Goal: Task Accomplishment & Management: Manage account settings

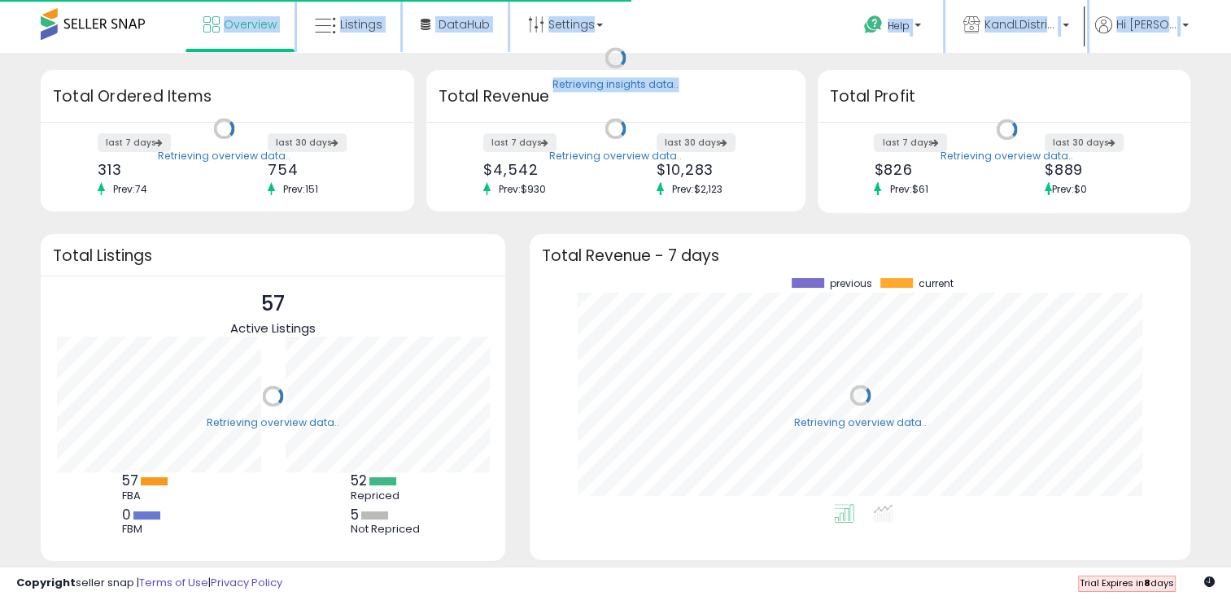
scroll to position [225, 627]
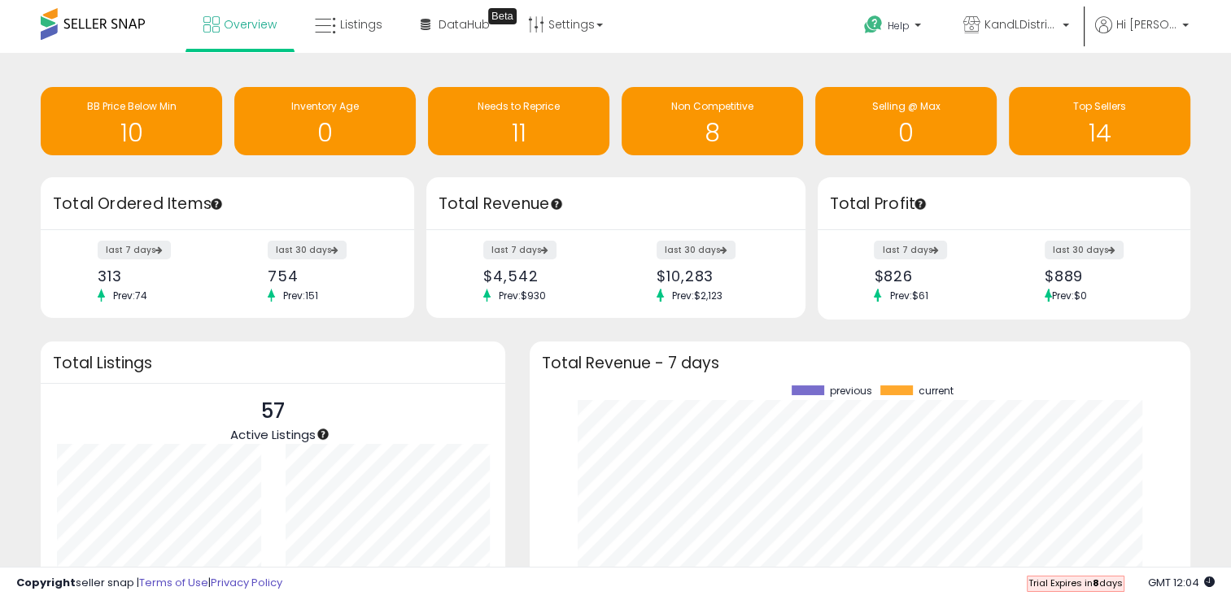
drag, startPoint x: 699, startPoint y: 168, endPoint x: 843, endPoint y: 171, distance: 144.8
click at [843, 171] on div "Retrieving insights data.. BB Price Below Min 10 Inventory Age 0 Needs to Repri…" at bounding box center [615, 123] width 1174 height 108
drag, startPoint x: 843, startPoint y: 171, endPoint x: 758, endPoint y: 172, distance: 85.4
click at [758, 172] on div "Retrieving insights data.. BB Price Below Min 10 Inventory Age 0 Needs to Repri…" at bounding box center [615, 123] width 1174 height 108
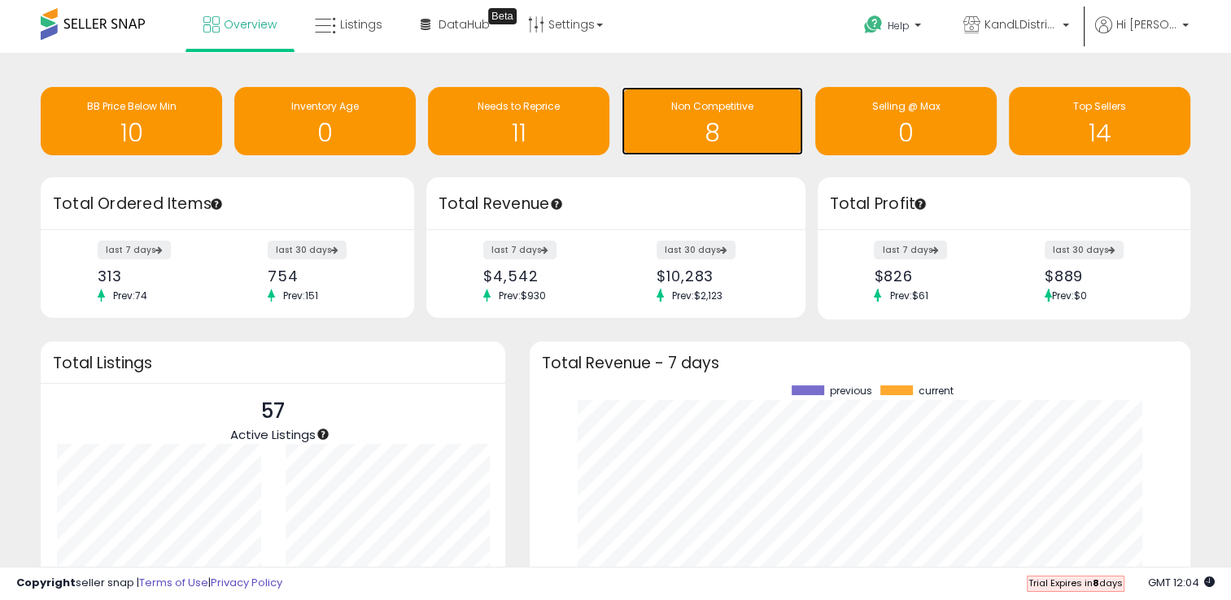
click at [722, 126] on h1 "8" at bounding box center [712, 133] width 165 height 27
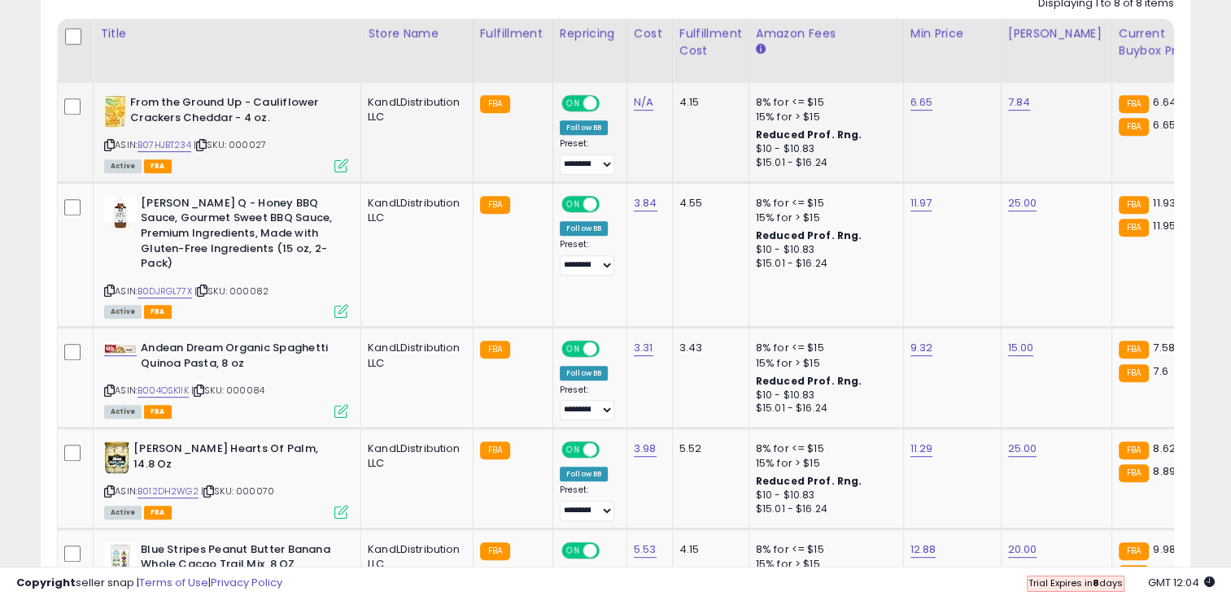
scroll to position [774, 0]
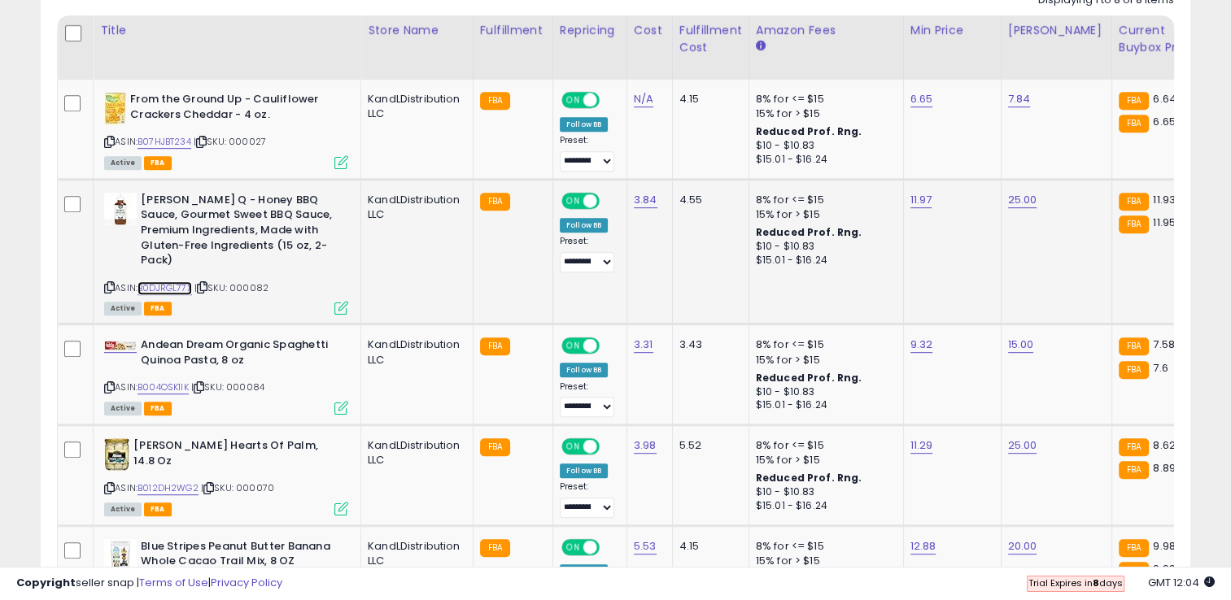
click at [181, 286] on link "B0DJRGL77X" at bounding box center [164, 288] width 54 height 14
click at [917, 107] on link "11.97" at bounding box center [921, 99] width 23 height 16
type input "*****"
click at [968, 155] on icon "submit" at bounding box center [963, 158] width 10 height 10
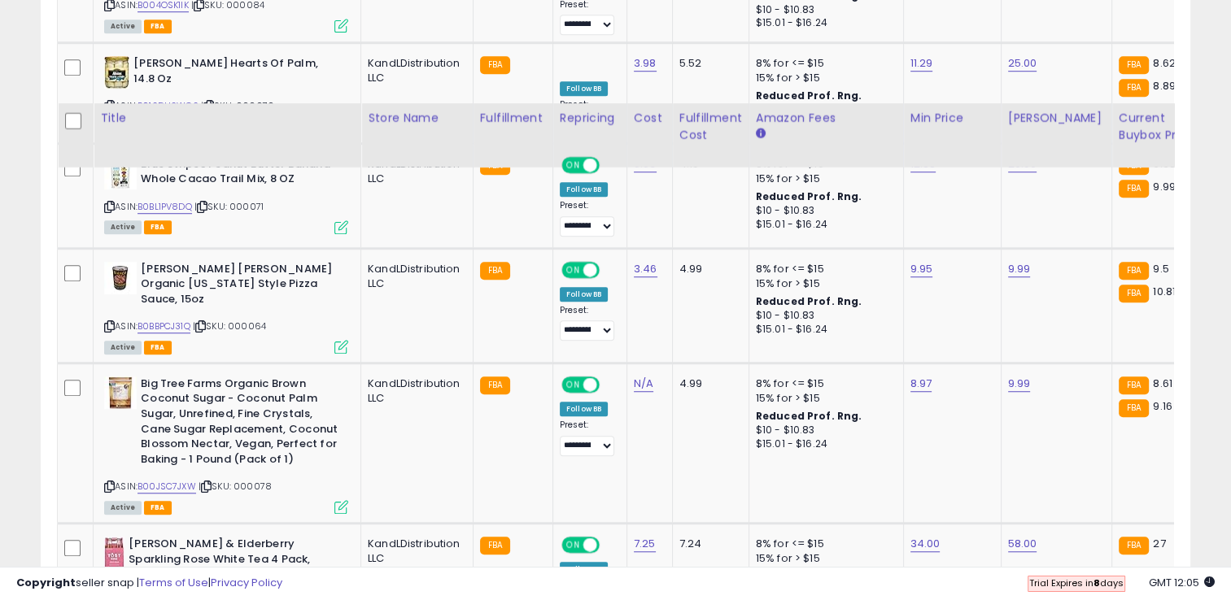
scroll to position [1298, 0]
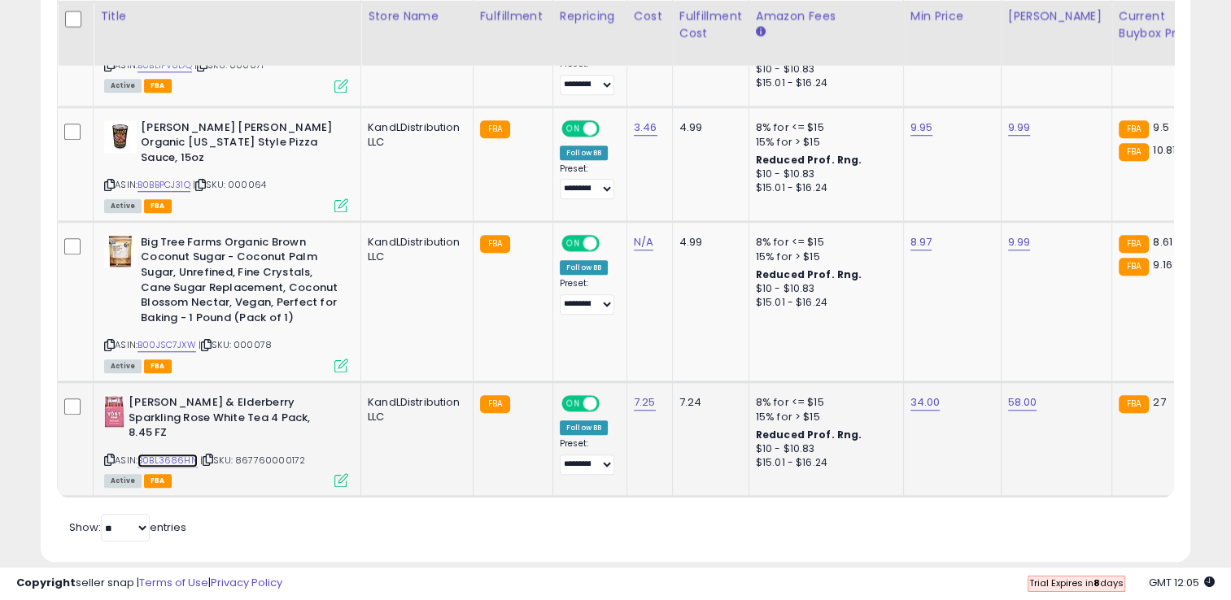
click at [171, 454] on link "B0BL3686HN" at bounding box center [167, 461] width 60 height 14
drag, startPoint x: 847, startPoint y: 343, endPoint x: 809, endPoint y: 341, distance: 37.5
click at [809, 341] on input "*****" at bounding box center [874, 345] width 145 height 28
click at [922, 262] on td "8.97" at bounding box center [952, 301] width 98 height 160
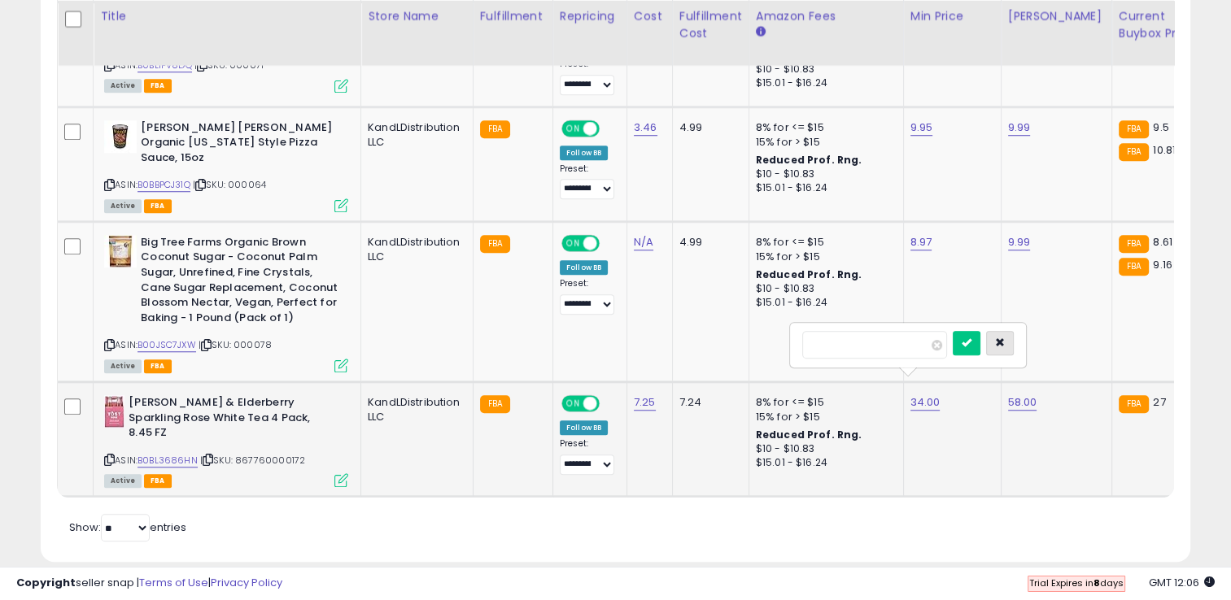
click at [1005, 340] on icon "button" at bounding box center [1000, 343] width 10 height 10
click at [935, 237] on td "8.97" at bounding box center [952, 301] width 98 height 160
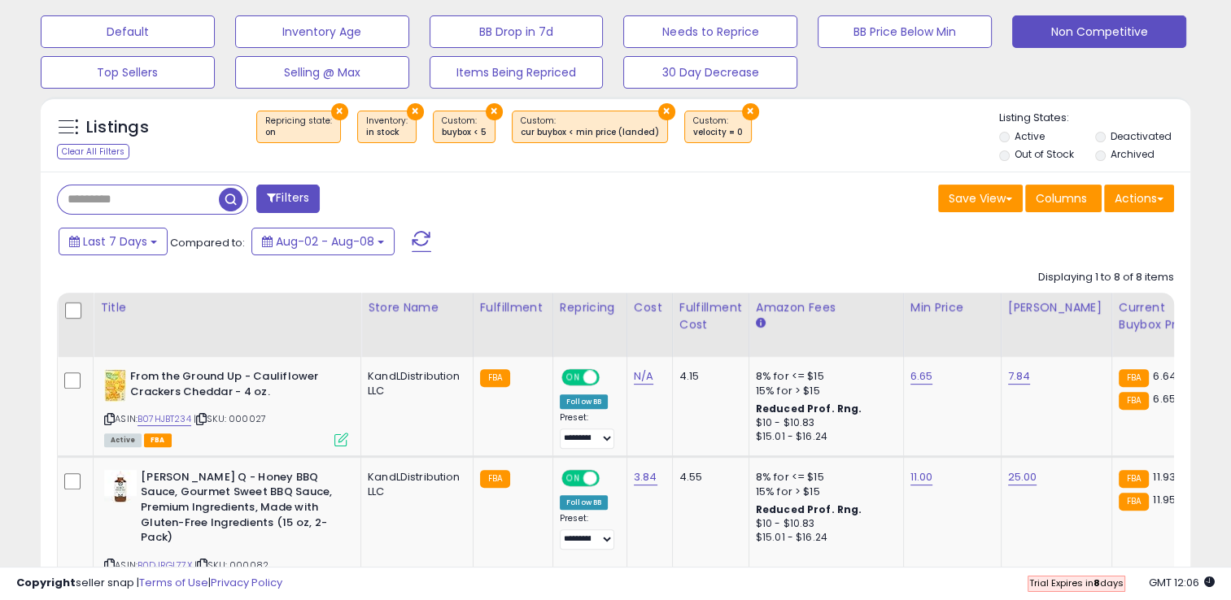
scroll to position [495, 0]
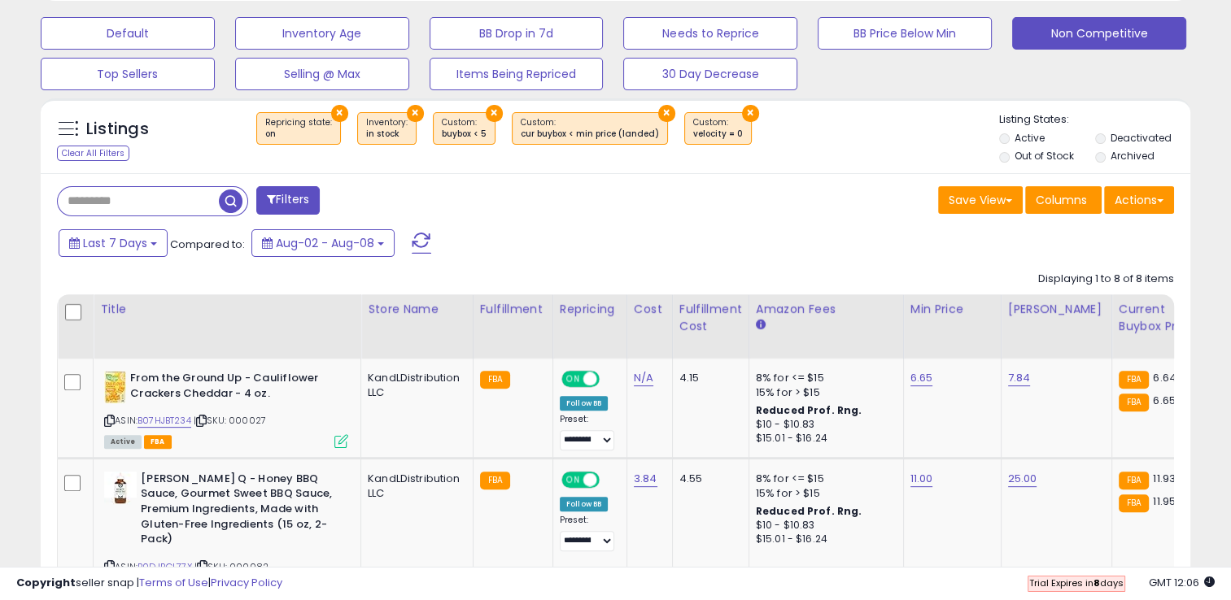
click at [417, 239] on span at bounding box center [422, 243] width 20 height 21
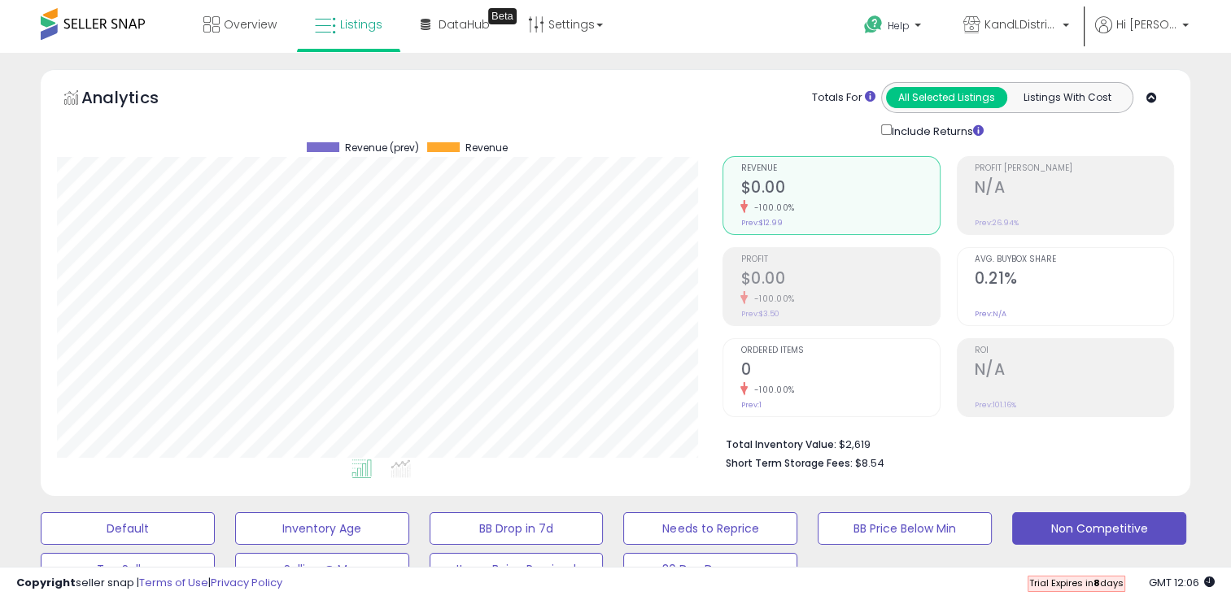
scroll to position [333, 665]
click at [247, 24] on span "Overview" at bounding box center [250, 24] width 53 height 16
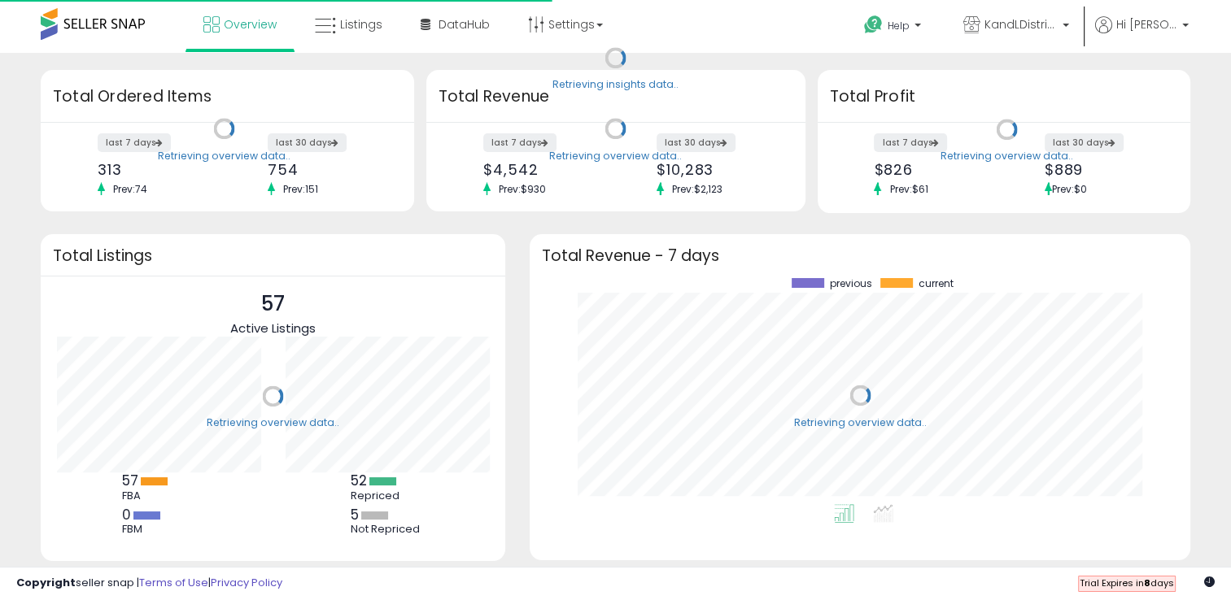
scroll to position [225, 627]
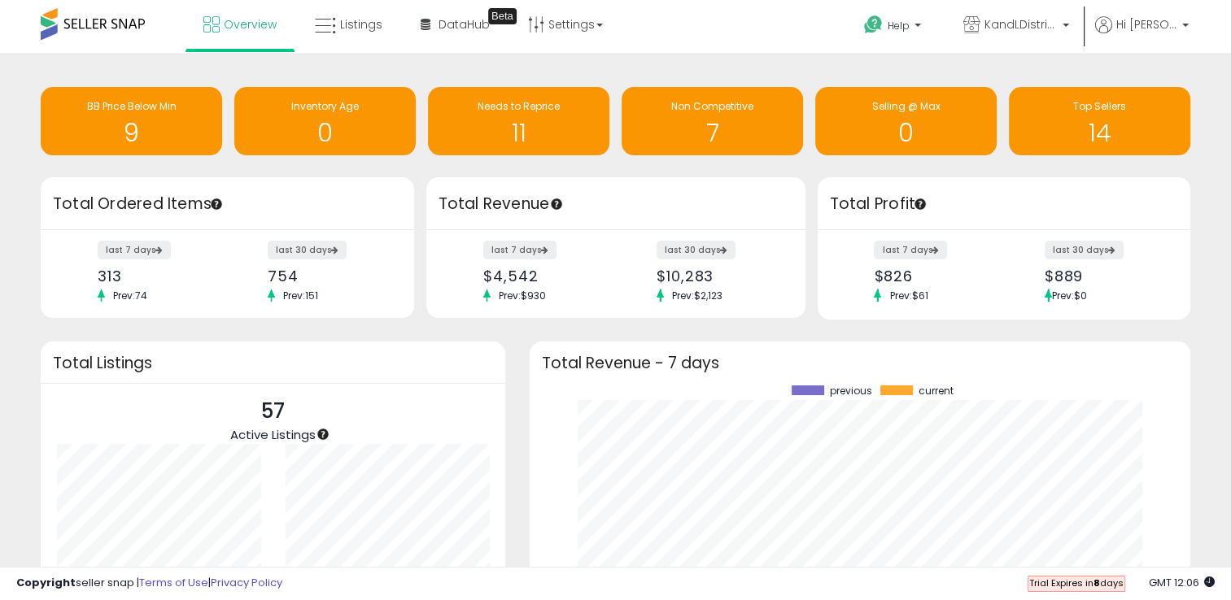
click at [582, 265] on div "last 7 days $4,542 Prev: $930" at bounding box center [543, 272] width 145 height 60
click at [179, 124] on h1 "9" at bounding box center [131, 133] width 165 height 27
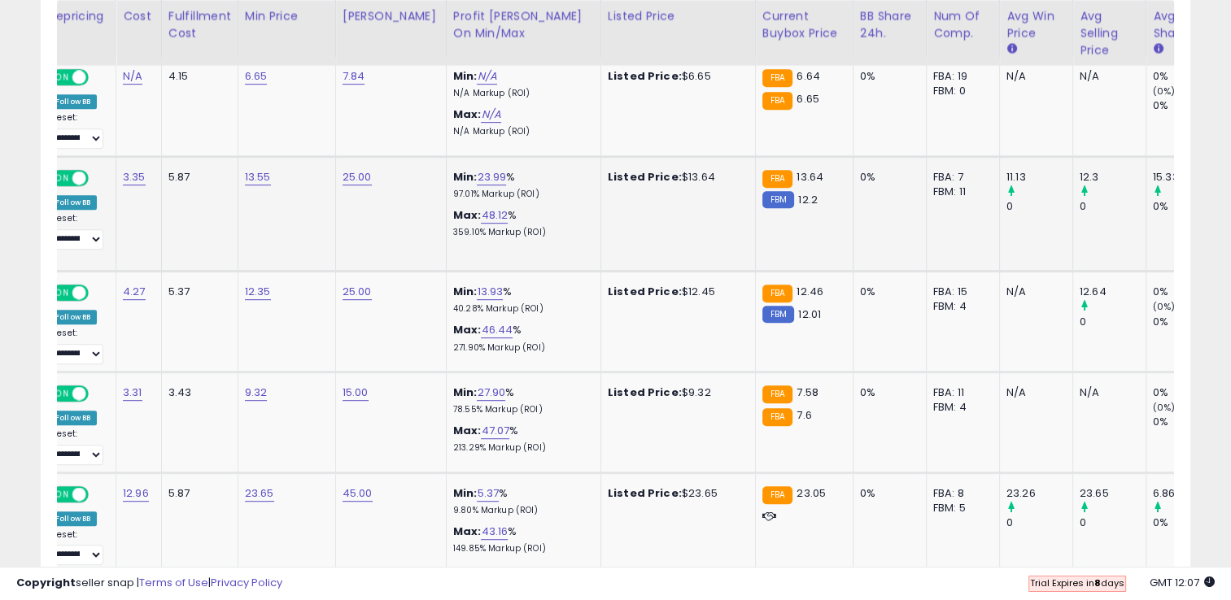
scroll to position [0, 354]
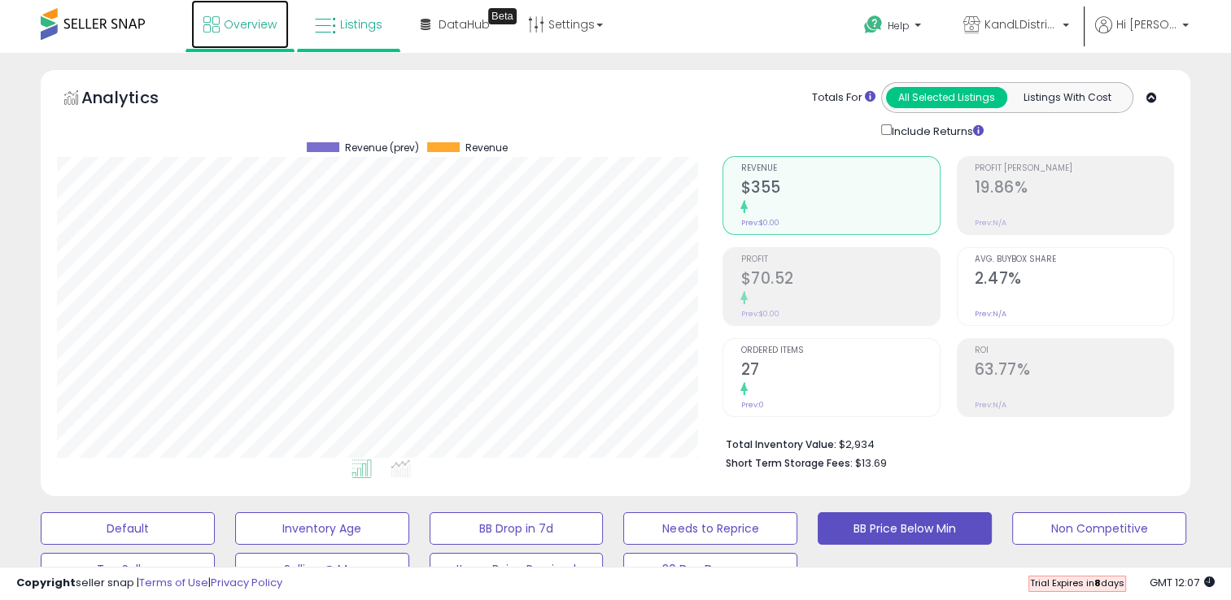
click at [234, 36] on link "Overview" at bounding box center [240, 24] width 98 height 49
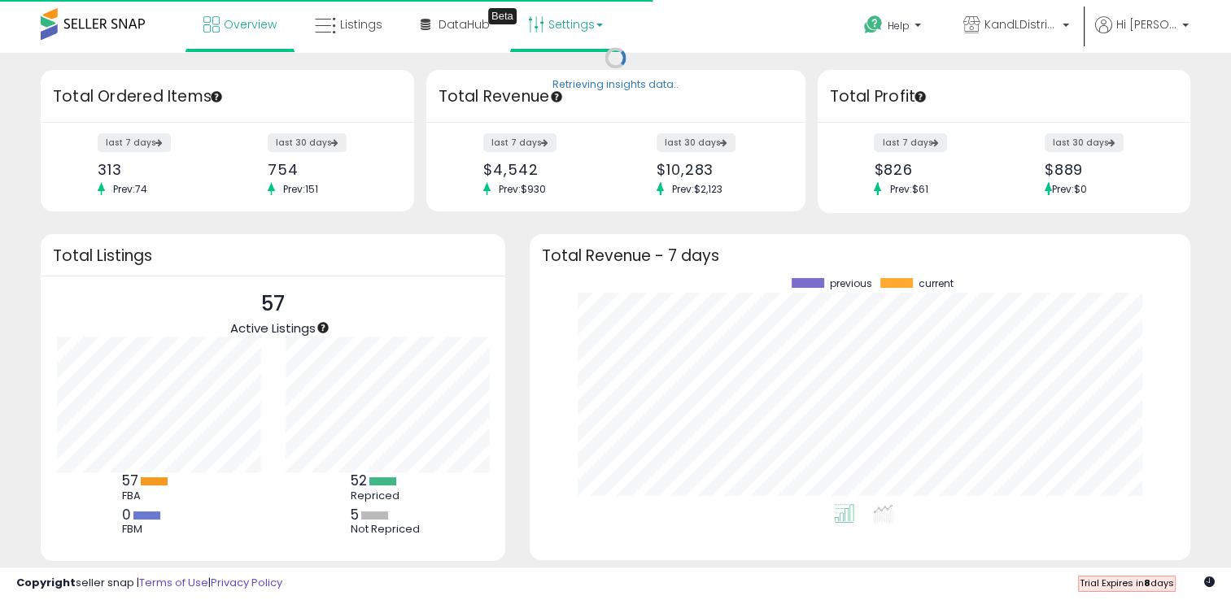
scroll to position [225, 627]
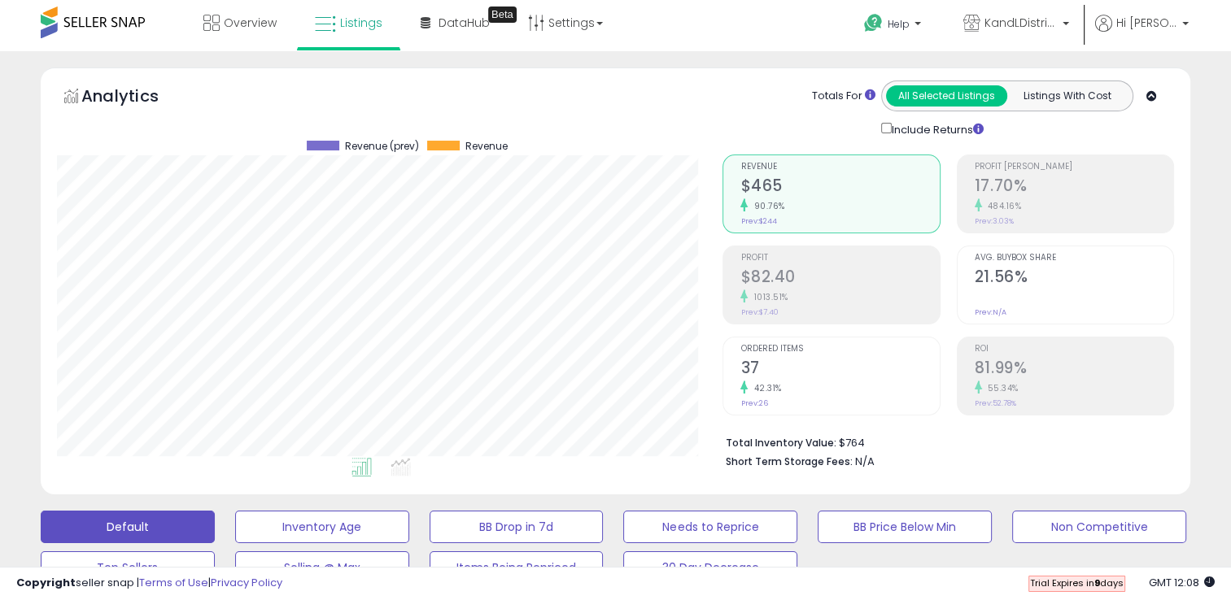
scroll to position [333, 665]
